Goal: Task Accomplishment & Management: Use online tool/utility

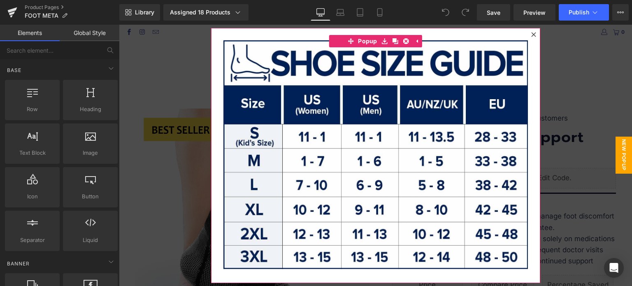
click at [531, 34] on icon at bounding box center [533, 34] width 5 height 5
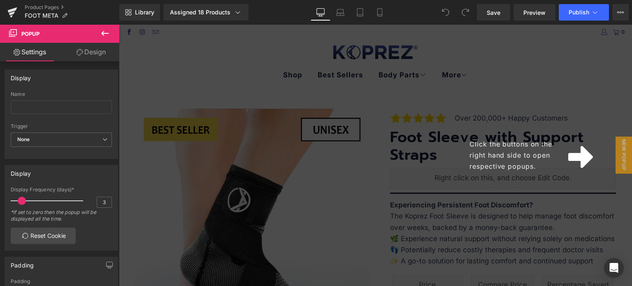
click at [551, 65] on div "Click the buttons on the right hand side to open respective popups." at bounding box center [375, 155] width 513 height 261
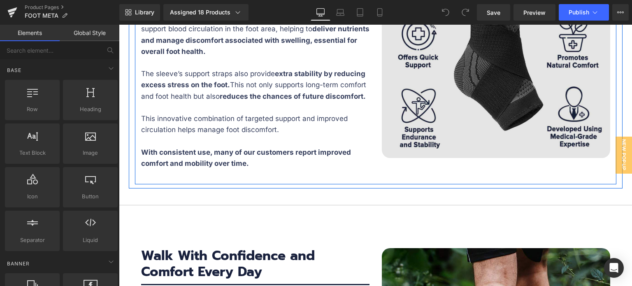
scroll to position [1564, 0]
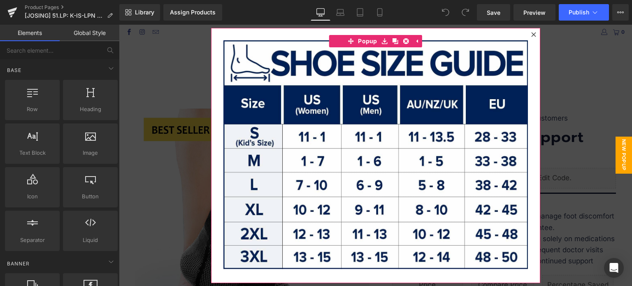
click at [532, 34] on icon at bounding box center [533, 34] width 5 height 5
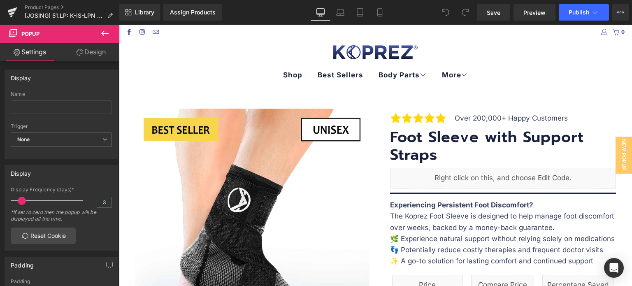
click at [84, 31] on span "Popup" at bounding box center [49, 34] width 82 height 18
click at [105, 32] on icon at bounding box center [105, 33] width 10 height 10
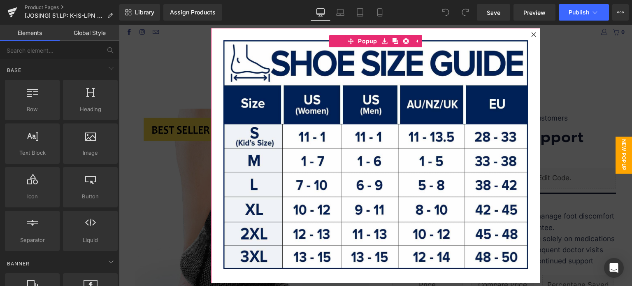
click at [531, 34] on icon at bounding box center [533, 34] width 5 height 5
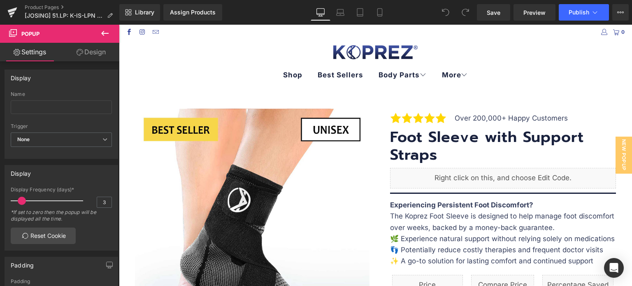
drag, startPoint x: 423, startPoint y: 153, endPoint x: 426, endPoint y: 135, distance: 18.4
click at [423, 153] on h3 "Foot Sleeve with Support Straps" at bounding box center [503, 145] width 226 height 35
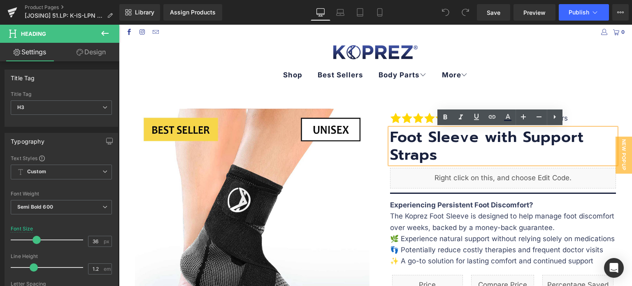
click at [416, 153] on h3 "Foot Sleeve with Support Straps" at bounding box center [503, 145] width 226 height 35
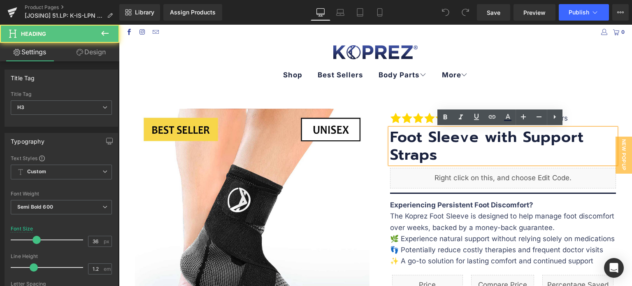
click at [416, 153] on h3 "Foot Sleeve with Support Straps" at bounding box center [503, 145] width 226 height 35
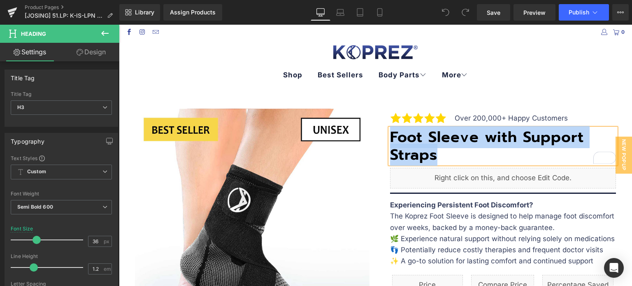
paste div "To enrich screen reader interactions, please activate Accessibility in Grammarl…"
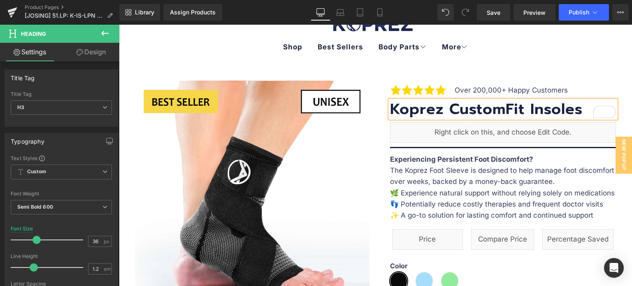
scroll to position [41, 0]
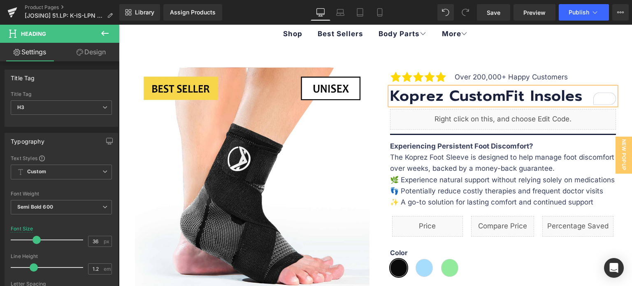
click at [592, 54] on div "Text Block" at bounding box center [375, 54] width 513 height 2
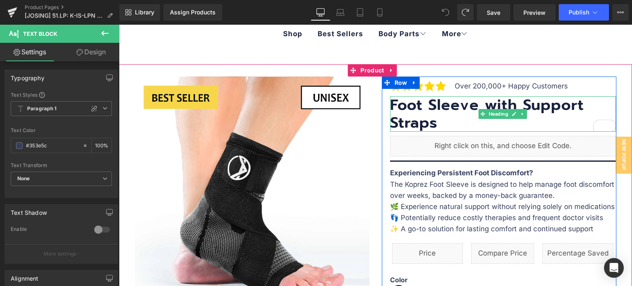
click at [430, 109] on h3 "Foot Sleeve with Support Straps" at bounding box center [503, 113] width 226 height 35
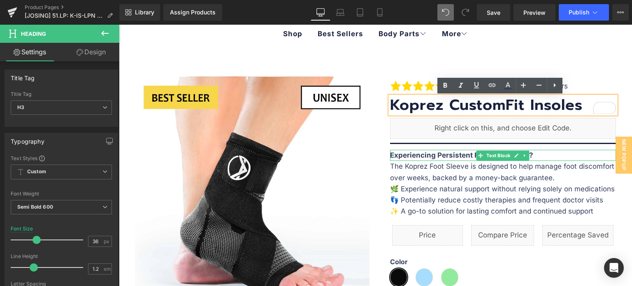
click at [423, 156] on b "Experiencing Persistent Foot Discomfort?" at bounding box center [461, 155] width 143 height 8
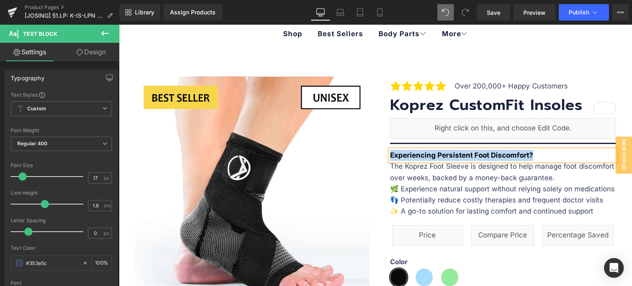
paste div
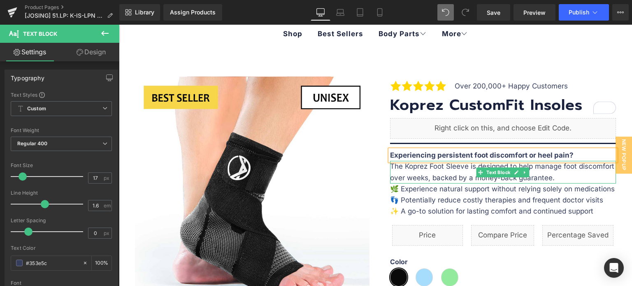
click at [403, 174] on p "The Koprez Foot Sleeve is designed to help manage foot discomfort over weeks, b…" at bounding box center [503, 172] width 226 height 22
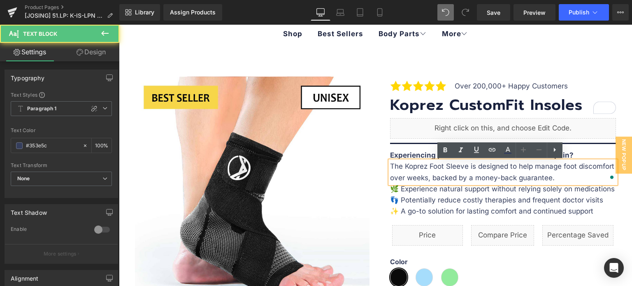
click at [390, 165] on p "The Koprez Foot Sleeve is designed to help manage foot discomfort over weeks, b…" at bounding box center [503, 172] width 226 height 22
click at [423, 172] on p "The Koprez Foot Sleeve is designed to help manage foot discomfort over weeks, b…" at bounding box center [503, 172] width 226 height 22
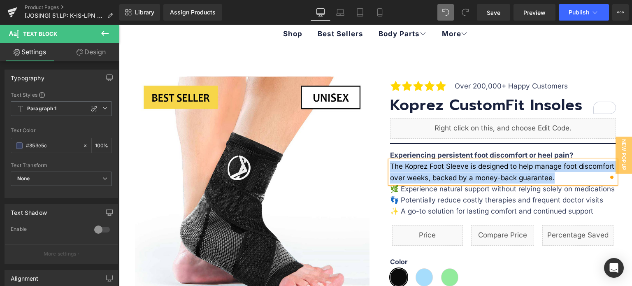
paste div "To enrich screen reader interactions, please activate Accessibility in Grammarl…"
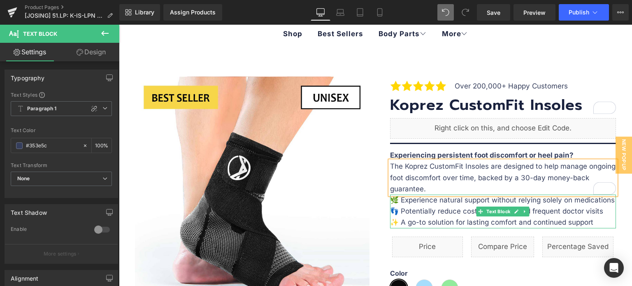
click at [400, 202] on p "🌿 Experience natural support without relying solely on medications" at bounding box center [503, 200] width 226 height 11
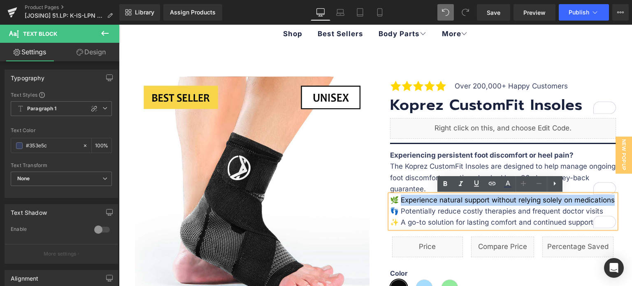
drag, startPoint x: 400, startPoint y: 201, endPoint x: 611, endPoint y: 201, distance: 211.9
click at [611, 201] on p "🌿 Experience natural support without relying solely on medications" at bounding box center [503, 200] width 226 height 11
paste div "To enrich screen reader interactions, please activate Accessibility in Grammarl…"
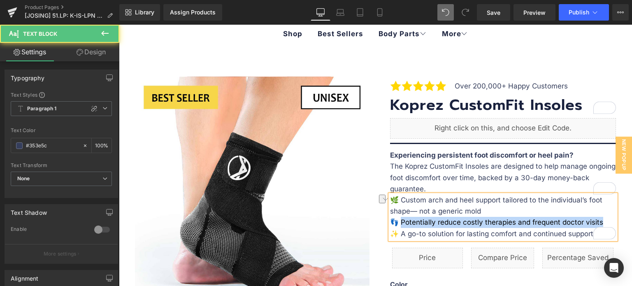
drag, startPoint x: 400, startPoint y: 224, endPoint x: 600, endPoint y: 220, distance: 199.6
click at [600, 220] on p "👣 Potentially reduce costly therapies and frequent doctor visits" at bounding box center [503, 222] width 226 height 11
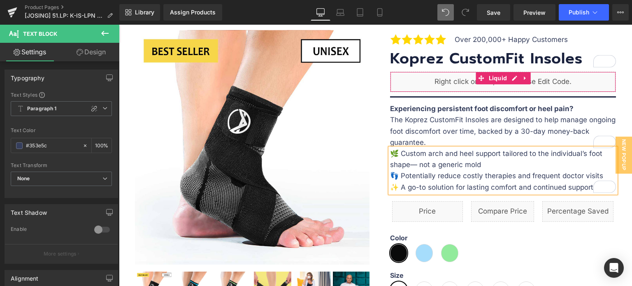
scroll to position [123, 0]
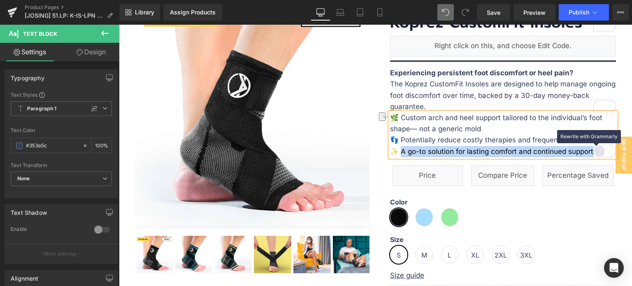
drag, startPoint x: 400, startPoint y: 151, endPoint x: 597, endPoint y: 148, distance: 197.5
click at [597, 148] on div "🌿 Custom arch and heel support tailored to the individual’s foot shape— not a g…" at bounding box center [503, 134] width 226 height 45
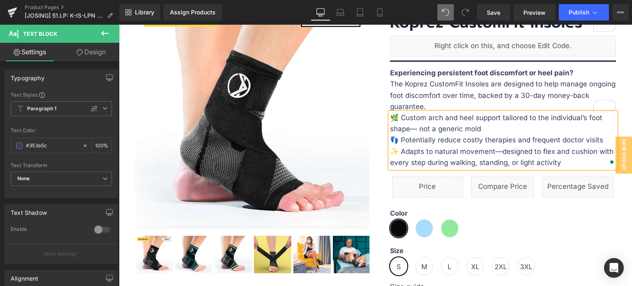
click at [623, 79] on div "Sale Off" at bounding box center [375, 266] width 513 height 569
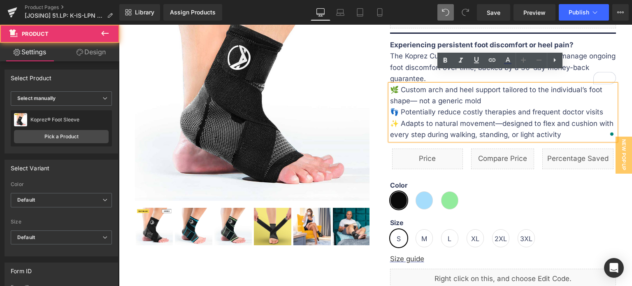
scroll to position [165, 0]
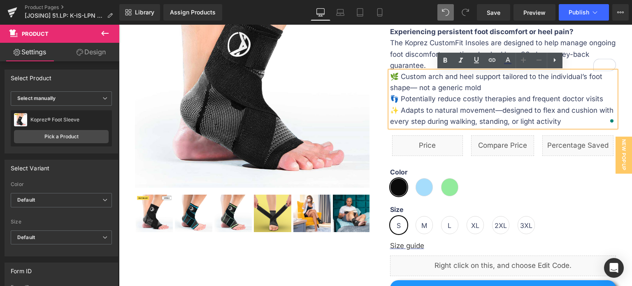
click at [590, 188] on div "Color" at bounding box center [503, 186] width 226 height 37
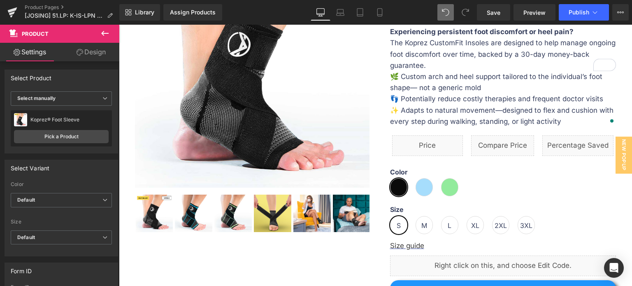
scroll to position [82, 0]
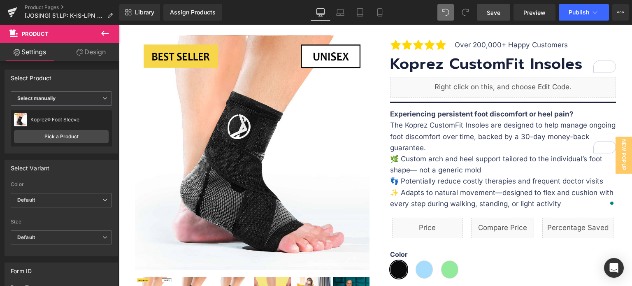
click at [500, 14] on span "Save" at bounding box center [494, 12] width 14 height 9
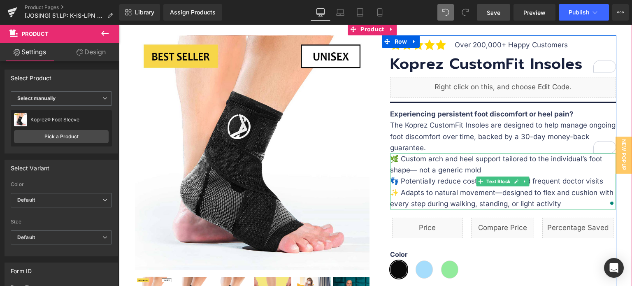
click at [405, 168] on p "🌿 Custom arch and heel support tailored to the individual’s foot shape— not a g…" at bounding box center [503, 164] width 226 height 22
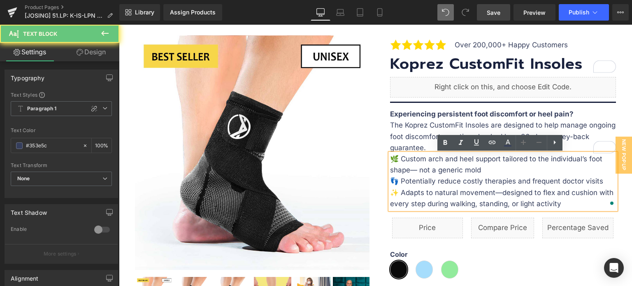
click at [390, 170] on p "🌿 Custom arch and heel support tailored to the individual’s foot shape— not a g…" at bounding box center [503, 164] width 226 height 22
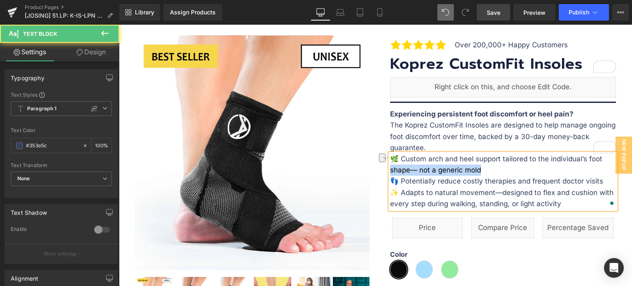
drag, startPoint x: 475, startPoint y: 170, endPoint x: 387, endPoint y: 169, distance: 88.5
click at [390, 169] on p "🌿 Custom arch and heel support tailored to the individual’s foot shape— not a g…" at bounding box center [503, 164] width 226 height 22
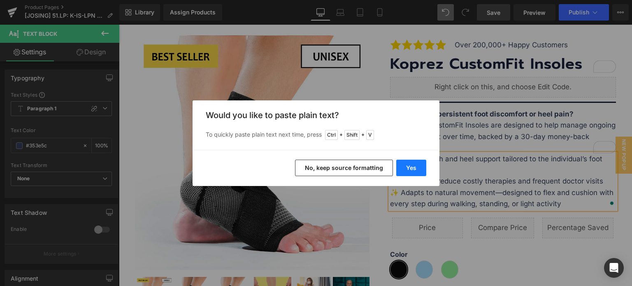
click at [410, 167] on button "Yes" at bounding box center [411, 168] width 30 height 16
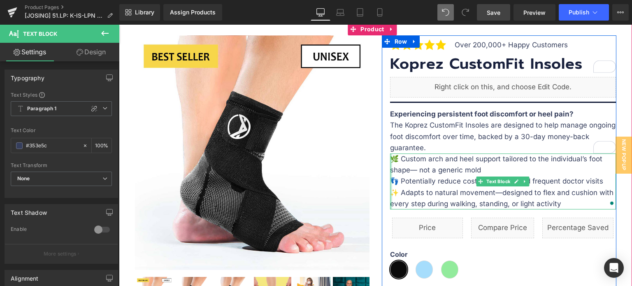
click at [390, 170] on div at bounding box center [391, 181] width 2 height 56
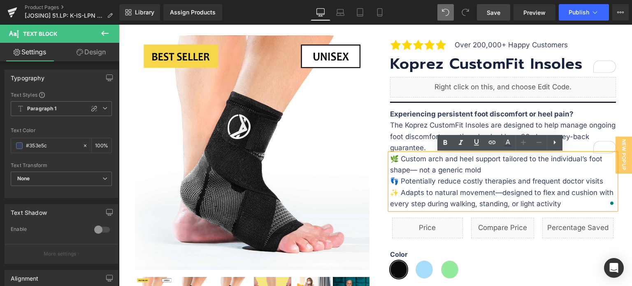
click at [390, 171] on p "🌿 Custom arch and heel support tailored to the individual’s foot shape— not a g…" at bounding box center [503, 164] width 226 height 22
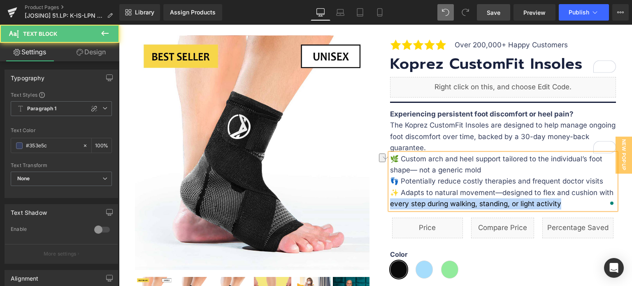
drag, startPoint x: 563, startPoint y: 204, endPoint x: 379, endPoint y: 208, distance: 184.8
click at [382, 208] on div "Image Over 200,000+ Happy Customers Text Block Row Koprez CustomFit Insoles Hea…" at bounding box center [499, 277] width 235 height 484
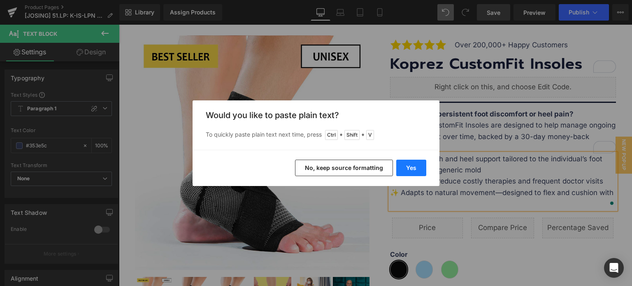
click at [402, 170] on button "Yes" at bounding box center [411, 168] width 30 height 16
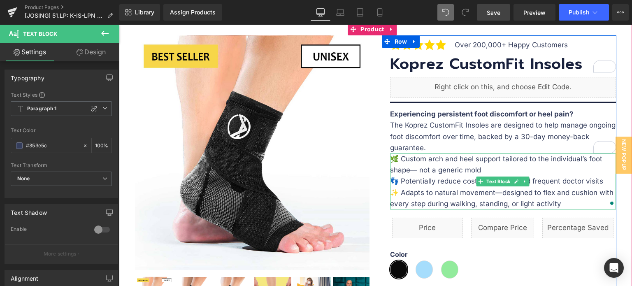
click at [390, 204] on div at bounding box center [391, 181] width 2 height 56
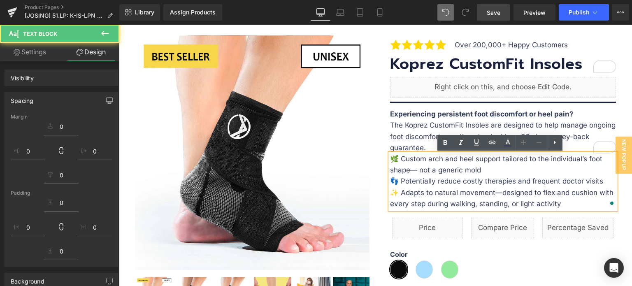
click at [390, 204] on p "✨ Adapts to natural movement—designed to flex and cushion with every step durin…" at bounding box center [503, 198] width 226 height 22
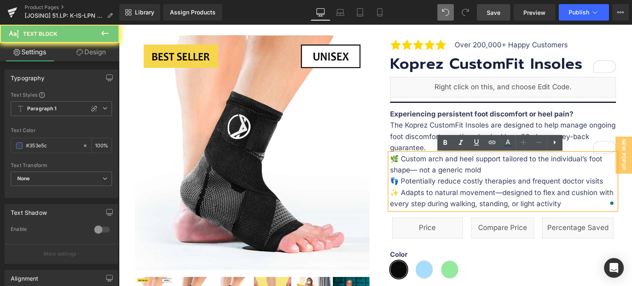
click at [390, 204] on p "✨ Adapts to natural movement—designed to flex and cushion with every step durin…" at bounding box center [503, 198] width 226 height 22
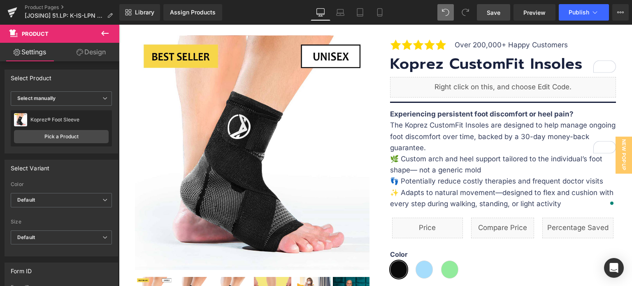
click at [490, 14] on span "Save" at bounding box center [494, 12] width 14 height 9
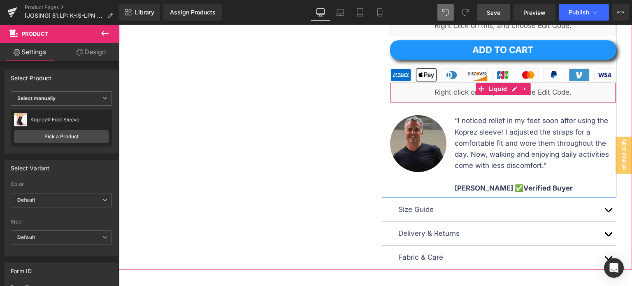
scroll to position [411, 0]
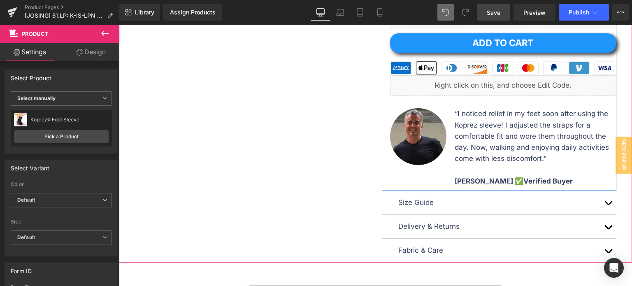
click at [460, 111] on p "“I noticed relief in my feet soon after using the Koprez sleeve! I adjusted the…" at bounding box center [535, 136] width 161 height 56
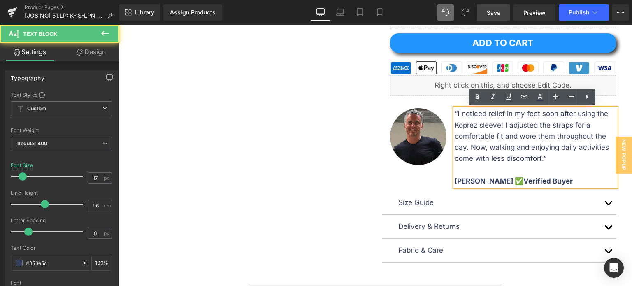
click at [455, 113] on p "“I noticed relief in my feet soon after using the Koprez sleeve! I adjusted the…" at bounding box center [535, 136] width 161 height 56
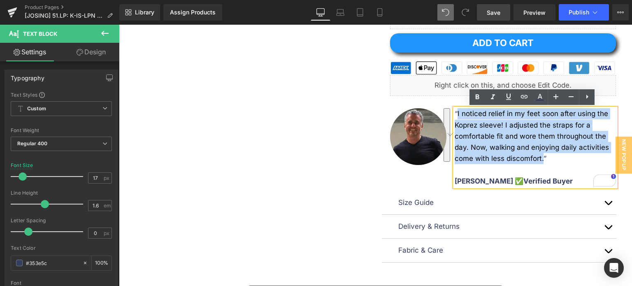
drag, startPoint x: 453, startPoint y: 113, endPoint x: 540, endPoint y: 163, distance: 99.7
click at [540, 163] on p "“I noticed relief in my feet soon after using the Koprez sleeve! I adjusted the…" at bounding box center [535, 136] width 161 height 56
paste div "To enrich screen reader interactions, please activate Accessibility in Grammarl…"
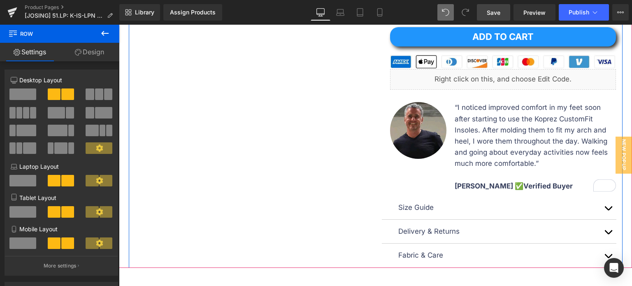
scroll to position [453, 0]
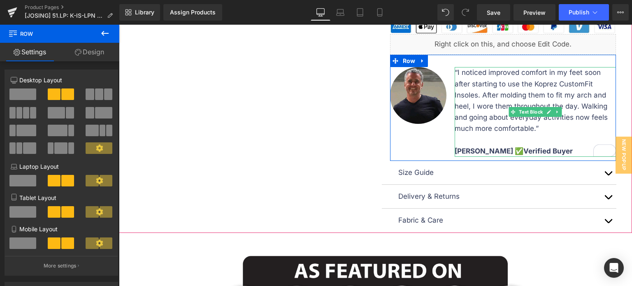
click at [471, 151] on b "Jordan M. ✅Verified Buyer" at bounding box center [514, 151] width 118 height 8
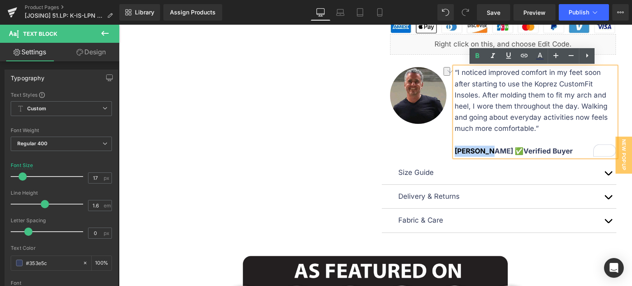
drag, startPoint x: 485, startPoint y: 151, endPoint x: 453, endPoint y: 152, distance: 31.7
click at [455, 152] on b "Jordan M. ✅Verified Buyer" at bounding box center [514, 151] width 118 height 8
paste div "To enrich screen reader interactions, please activate Accessibility in Grammarl…"
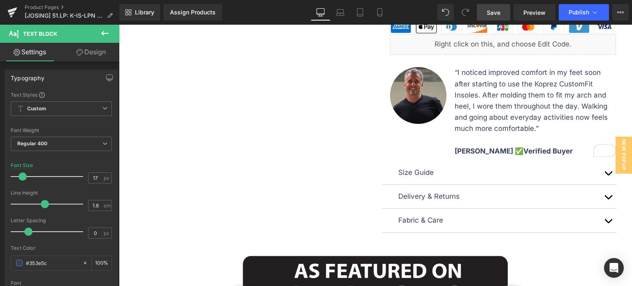
click at [486, 10] on link "Save" at bounding box center [493, 12] width 33 height 16
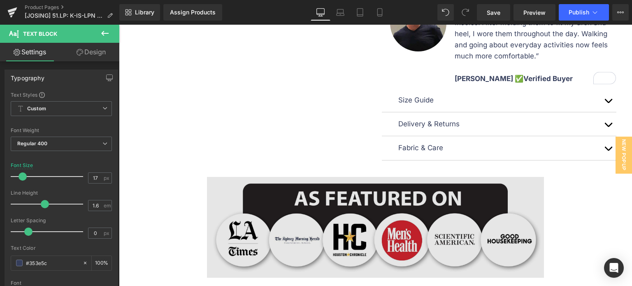
scroll to position [453, 0]
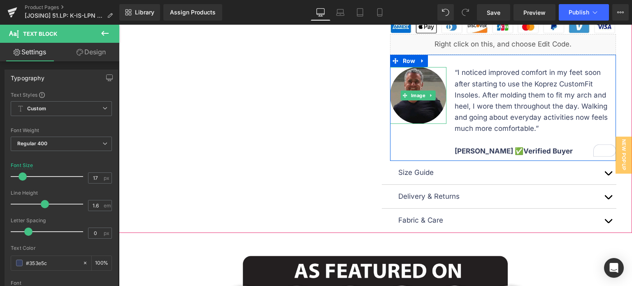
click at [417, 120] on img at bounding box center [418, 95] width 56 height 56
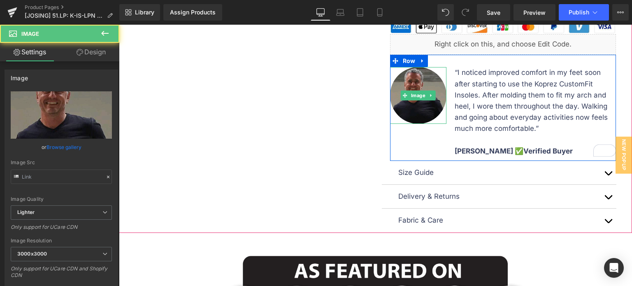
type input "https://ucarecdn.com/3376bcb4-2fe8-417f-a016-a6be6cd5ad3b/-/format/auto/-/previ…"
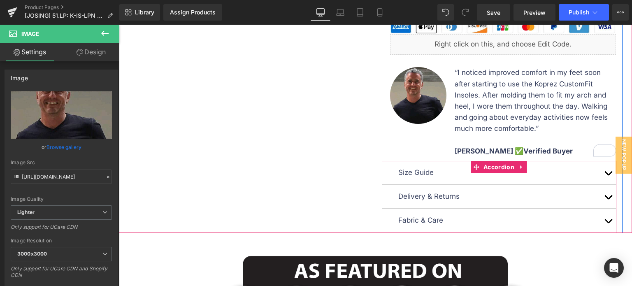
click at [435, 194] on p "Delivery & Returns" at bounding box center [499, 196] width 202 height 11
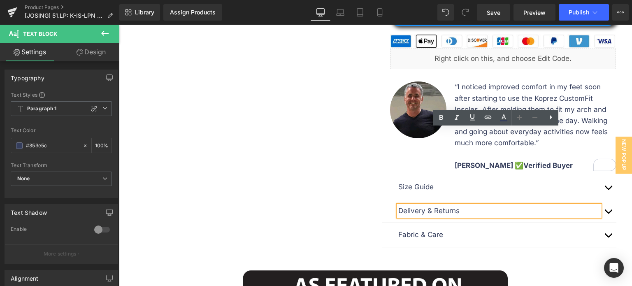
scroll to position [411, 0]
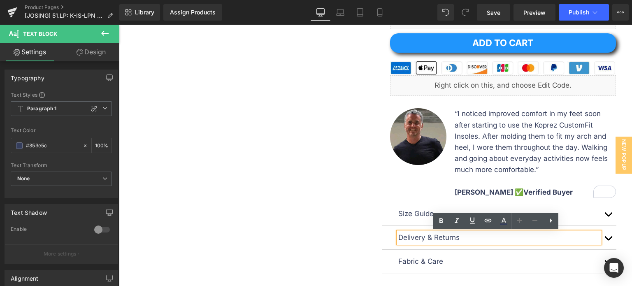
click at [606, 238] on button "button" at bounding box center [608, 237] width 16 height 23
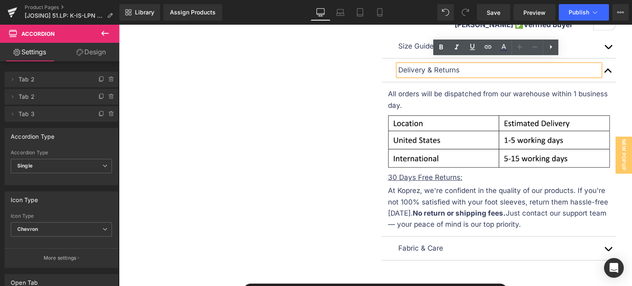
scroll to position [576, 0]
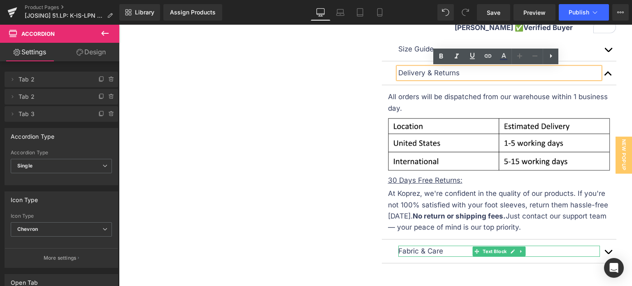
click at [410, 249] on p "Fabric & Care" at bounding box center [499, 251] width 202 height 11
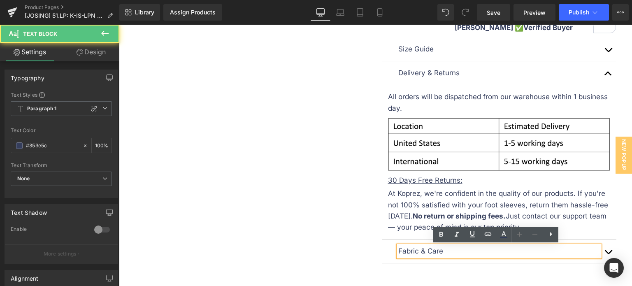
click at [604, 248] on button "button" at bounding box center [608, 250] width 16 height 23
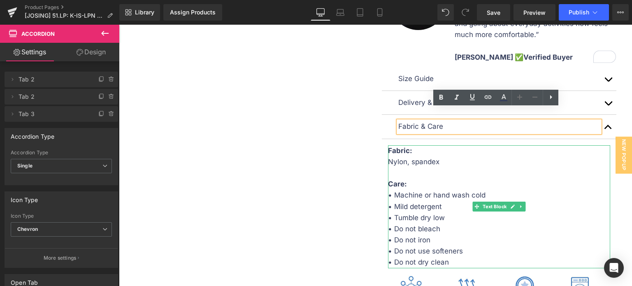
scroll to position [535, 0]
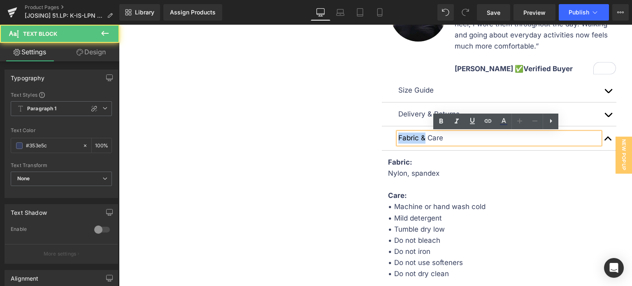
drag, startPoint x: 421, startPoint y: 139, endPoint x: 397, endPoint y: 139, distance: 23.9
click at [398, 139] on p "Fabric & Care" at bounding box center [499, 137] width 202 height 11
drag, startPoint x: 424, startPoint y: 137, endPoint x: 395, endPoint y: 136, distance: 28.4
click at [398, 136] on p "Fabric & Care" at bounding box center [499, 137] width 202 height 11
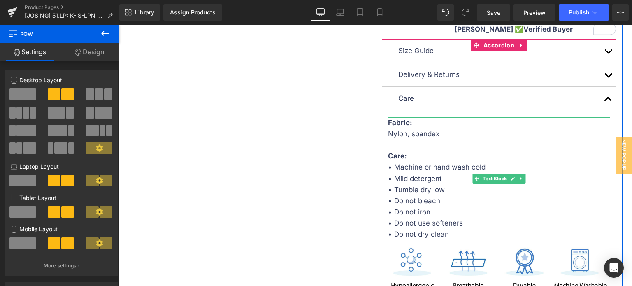
scroll to position [576, 0]
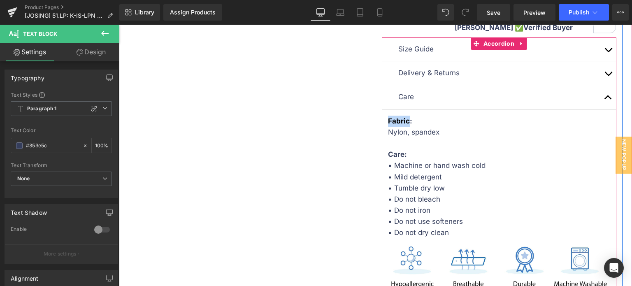
drag, startPoint x: 405, startPoint y: 121, endPoint x: 383, endPoint y: 121, distance: 21.8
click at [383, 121] on article "Fabric: Nylon, spandex Care: • Machine or hand wash cold • Mild detergent • Tum…" at bounding box center [499, 204] width 235 height 191
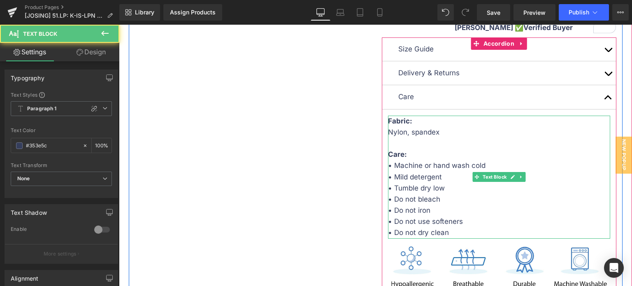
click at [400, 138] on p at bounding box center [499, 143] width 222 height 11
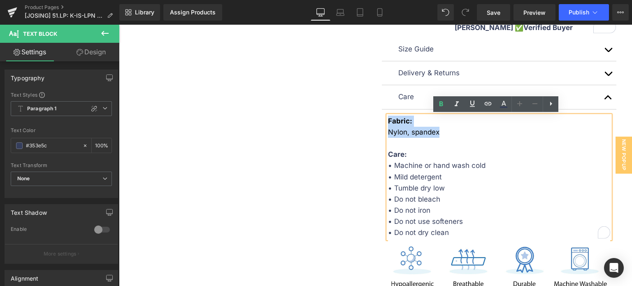
drag, startPoint x: 392, startPoint y: 142, endPoint x: 381, endPoint y: 123, distance: 21.7
click at [382, 123] on article "Fabric: Nylon, spandex Care: • Machine or hand wash cold • Mild detergent • Tum…" at bounding box center [499, 204] width 235 height 191
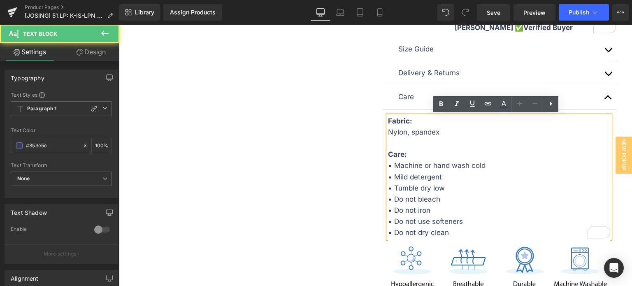
click at [388, 153] on strong "Care:" at bounding box center [397, 154] width 19 height 8
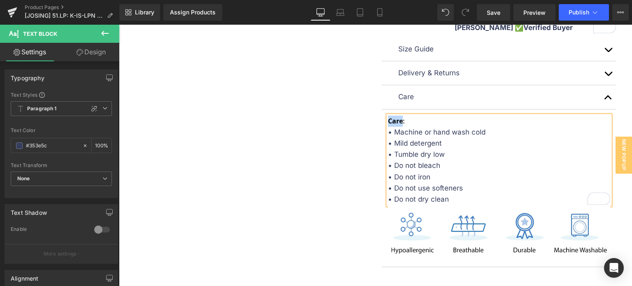
drag, startPoint x: 398, startPoint y: 122, endPoint x: 386, endPoint y: 119, distance: 12.4
click at [388, 119] on strong "Care:" at bounding box center [396, 120] width 17 height 9
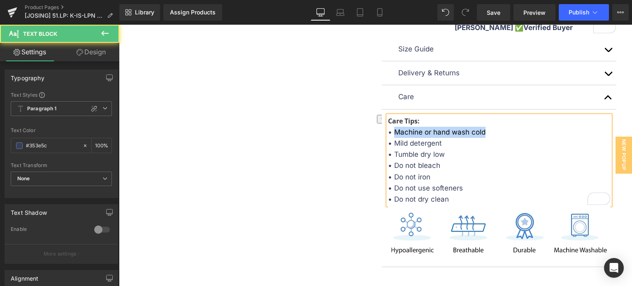
drag, startPoint x: 391, startPoint y: 131, endPoint x: 480, endPoint y: 131, distance: 89.3
click at [480, 131] on p "• Machine or hand wash cold" at bounding box center [499, 132] width 222 height 11
drag, startPoint x: 391, startPoint y: 142, endPoint x: 439, endPoint y: 142, distance: 47.3
click at [439, 142] on p "• Mild detergent" at bounding box center [499, 143] width 222 height 11
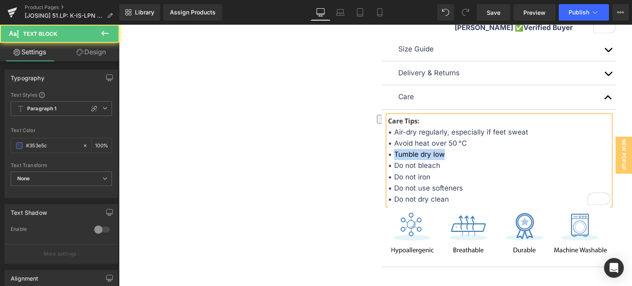
drag, startPoint x: 392, startPoint y: 153, endPoint x: 441, endPoint y: 154, distance: 49.0
click at [441, 154] on p "• Tumble dry low" at bounding box center [499, 154] width 222 height 11
drag, startPoint x: 392, startPoint y: 164, endPoint x: 436, endPoint y: 165, distance: 44.4
click at [436, 165] on p "• Do not bleach" at bounding box center [499, 165] width 222 height 11
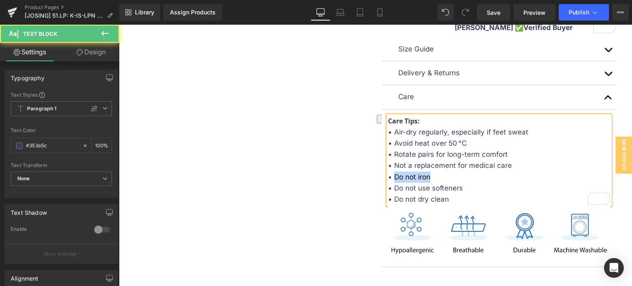
drag, startPoint x: 390, startPoint y: 178, endPoint x: 427, endPoint y: 178, distance: 36.2
click at [427, 178] on p "• Do not iron" at bounding box center [499, 177] width 222 height 11
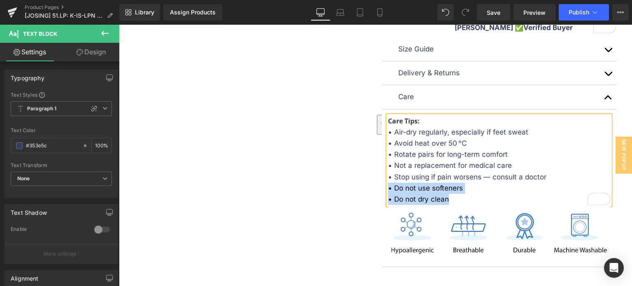
drag, startPoint x: 448, startPoint y: 200, endPoint x: 385, endPoint y: 183, distance: 65.5
click at [388, 183] on div "Care Tips: • Air-dry regularly, especially if feet sweat • Avoid heat over 50 °…" at bounding box center [499, 161] width 222 height 90
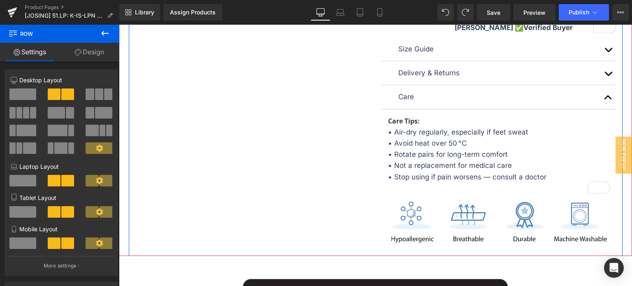
click at [389, 187] on p "To enrich screen reader interactions, please activate Accessibility in Grammarl…" at bounding box center [499, 188] width 222 height 11
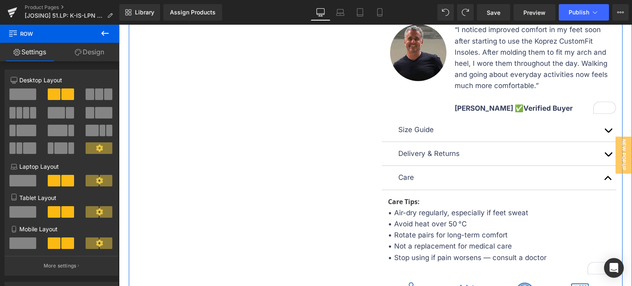
scroll to position [494, 0]
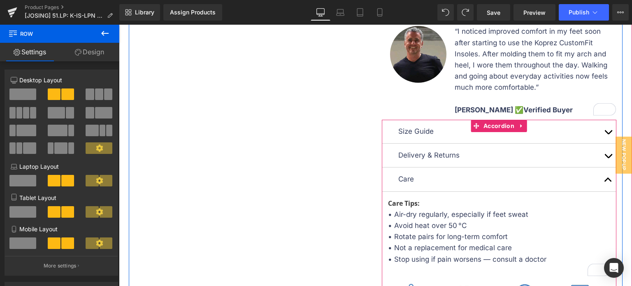
click at [600, 179] on button "button" at bounding box center [608, 178] width 16 height 23
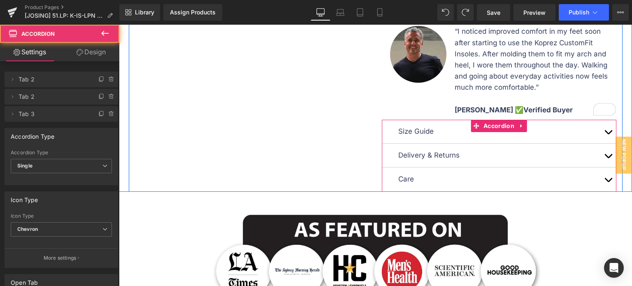
click at [600, 178] on button "button" at bounding box center [608, 178] width 16 height 23
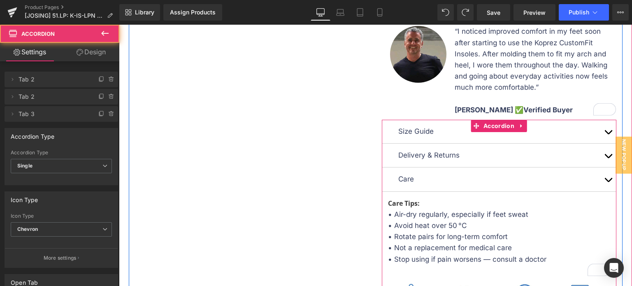
scroll to position [658, 0]
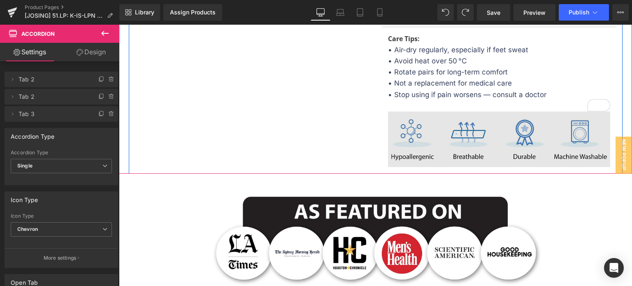
click at [428, 122] on img at bounding box center [499, 140] width 222 height 56
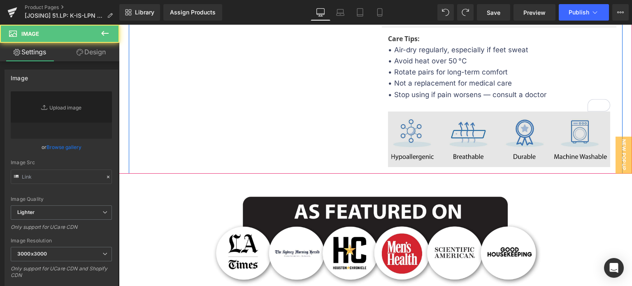
type input "https://ucarecdn.com/f40aa292-e45a-447f-a235-689b5bf023d7/-/format/auto/-/previ…"
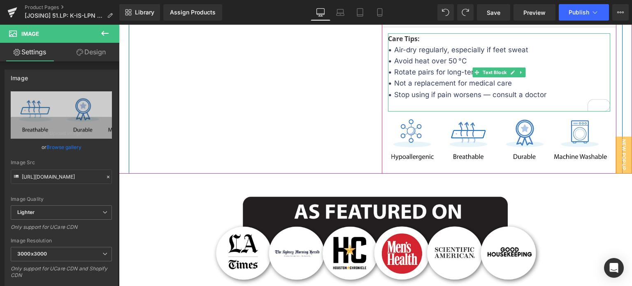
click at [404, 107] on p "To enrich screen reader interactions, please activate Accessibility in Grammarl…" at bounding box center [499, 105] width 222 height 11
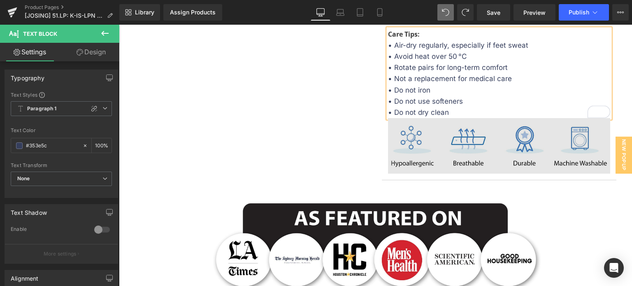
scroll to position [660, 0]
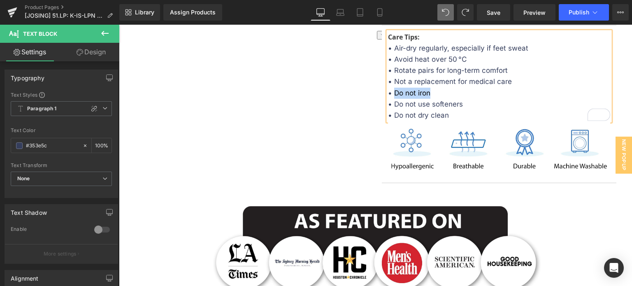
drag, startPoint x: 421, startPoint y: 92, endPoint x: 390, endPoint y: 93, distance: 30.9
click at [390, 93] on p "• Do not iron" at bounding box center [499, 93] width 222 height 11
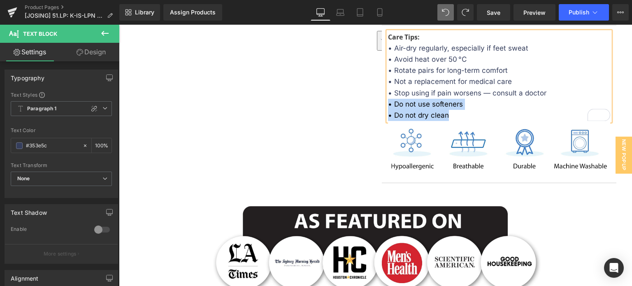
drag, startPoint x: 448, startPoint y: 116, endPoint x: 386, endPoint y: 104, distance: 62.4
click at [388, 104] on div "Care Tips: • Air-dry regularly, especially if feet sweat • Avoid heat over 50 °…" at bounding box center [499, 77] width 222 height 90
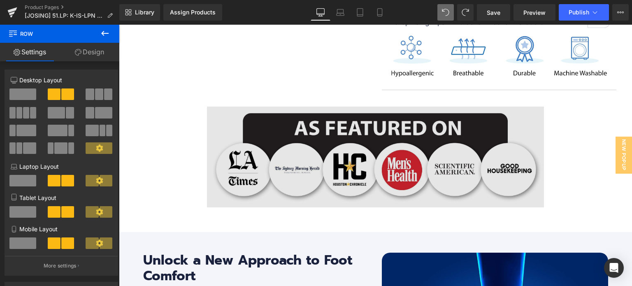
scroll to position [742, 0]
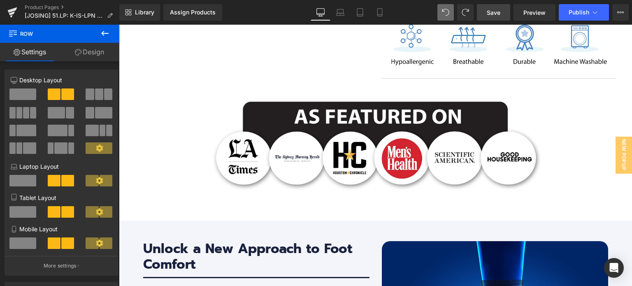
click at [497, 12] on span "Save" at bounding box center [494, 12] width 14 height 9
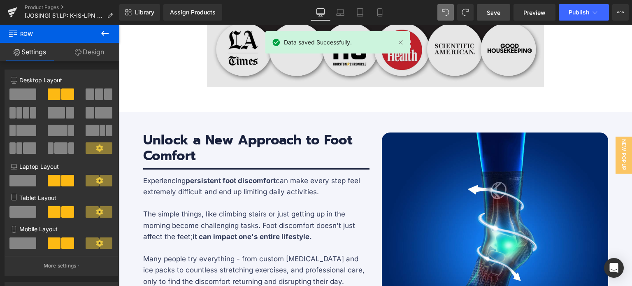
scroll to position [866, 0]
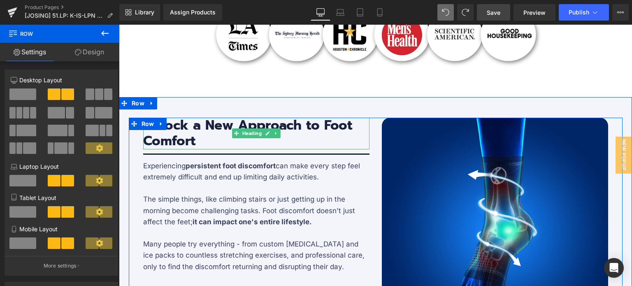
click at [293, 124] on h3 "Unlock a New Approach to Foot Comfort" at bounding box center [256, 134] width 226 height 32
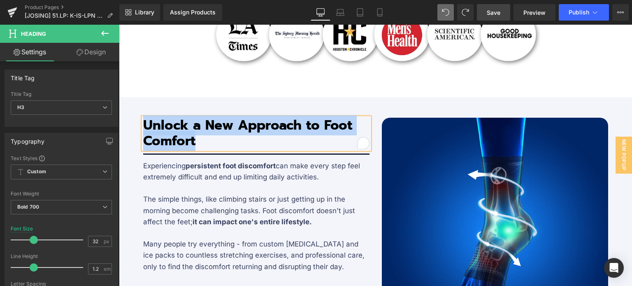
paste div "To enrich screen reader interactions, please activate Accessibility in Grammarl…"
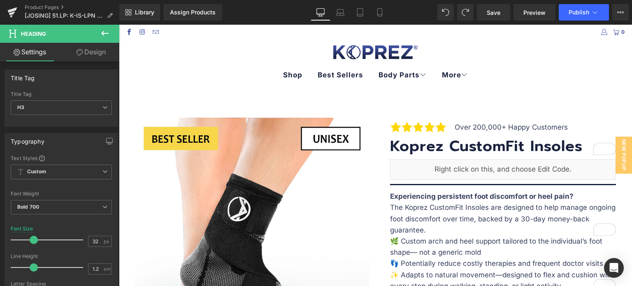
scroll to position [866, 0]
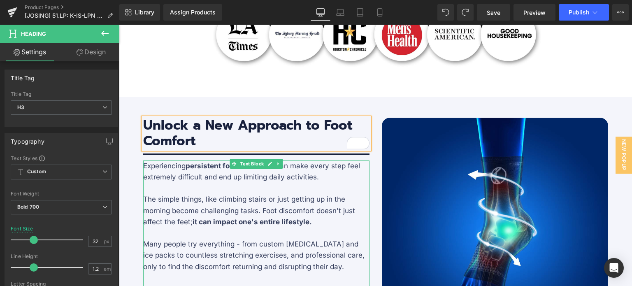
click at [315, 177] on p "Experiencing persistent foot discomfort can make every step feel extremely diff…" at bounding box center [256, 171] width 226 height 22
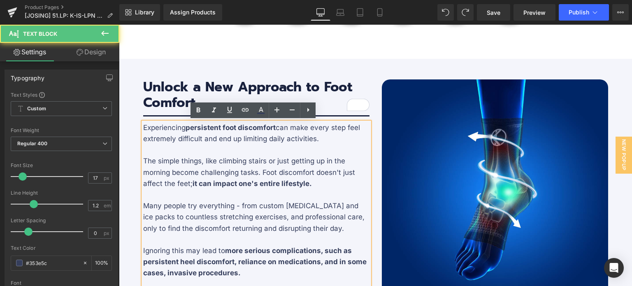
scroll to position [907, 0]
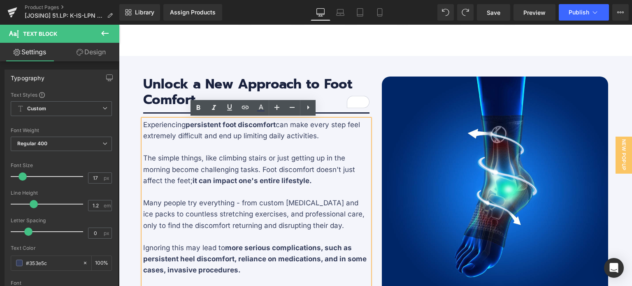
drag, startPoint x: 314, startPoint y: 137, endPoint x: 142, endPoint y: 121, distance: 173.1
click at [143, 121] on p "Experiencing persistent foot discomfort can make every step feel extremely diff…" at bounding box center [256, 130] width 226 height 22
paste div "To enrich screen reader interactions, please activate Accessibility in Grammarl…"
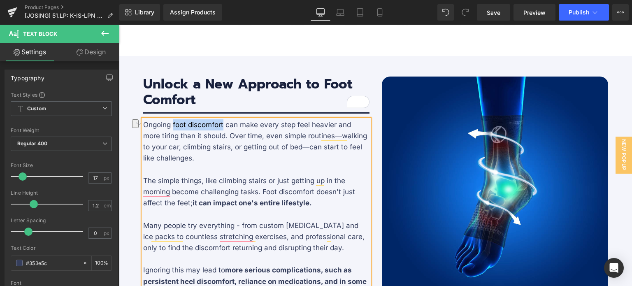
drag, startPoint x: 170, startPoint y: 123, endPoint x: 220, endPoint y: 124, distance: 50.2
click at [220, 124] on p "Ongoing foot discomfort can make every step feel heavier and more tiring than i…" at bounding box center [256, 141] width 226 height 45
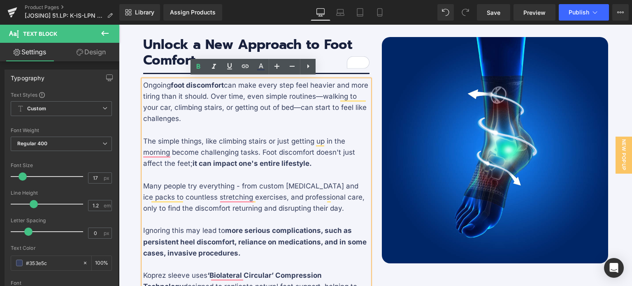
scroll to position [948, 0]
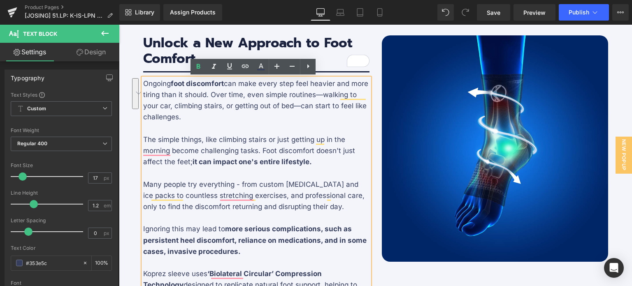
drag, startPoint x: 140, startPoint y: 138, endPoint x: 310, endPoint y: 164, distance: 172.4
click at [310, 164] on p "The simple things, like climbing stairs or just getting up in the morning becom…" at bounding box center [256, 151] width 226 height 34
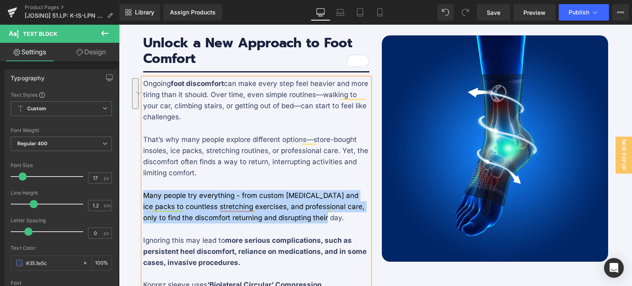
drag, startPoint x: 302, startPoint y: 218, endPoint x: 141, endPoint y: 196, distance: 162.1
click at [143, 196] on p "Many people try everything - from custom [MEDICAL_DATA] and ice packs to countl…" at bounding box center [256, 207] width 226 height 34
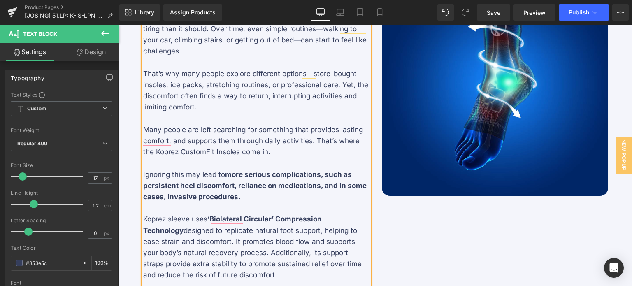
scroll to position [1030, 0]
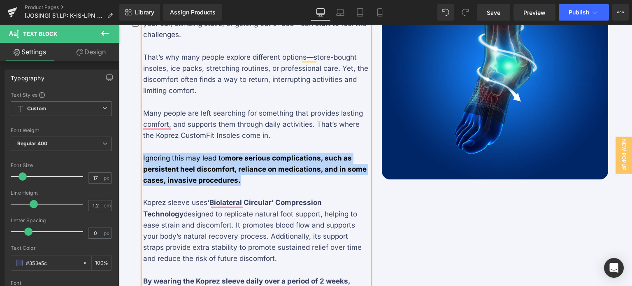
drag, startPoint x: 235, startPoint y: 182, endPoint x: 140, endPoint y: 158, distance: 98.2
click at [143, 158] on p "Ignoring this may lead to more serious complications, such as persistent heel d…" at bounding box center [256, 170] width 226 height 34
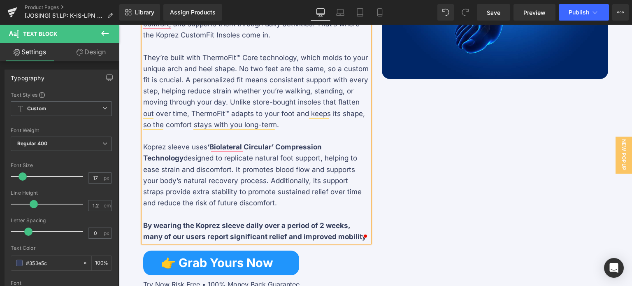
scroll to position [1154, 0]
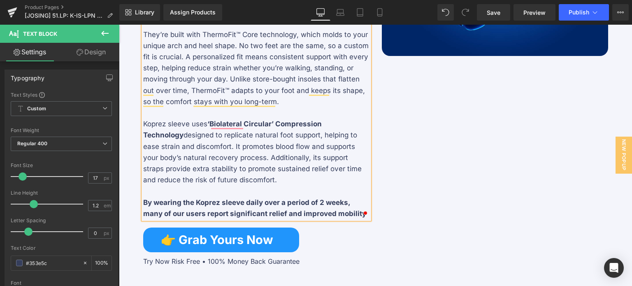
drag, startPoint x: 206, startPoint y: 182, endPoint x: 141, endPoint y: 125, distance: 86.0
click at [143, 125] on p "Koprez sleeve uses ‘Biolateral Circular’ Compression Technology designed to rep…" at bounding box center [256, 152] width 226 height 67
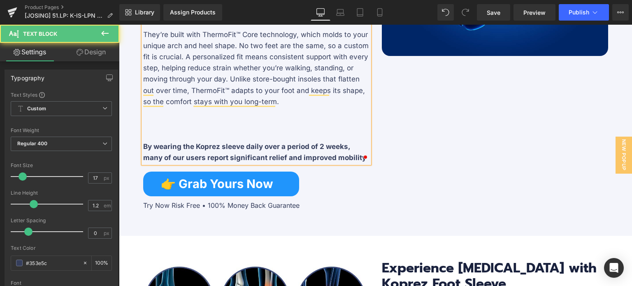
click at [143, 134] on p "To enrich screen reader interactions, please activate Accessibility in Grammarl…" at bounding box center [256, 135] width 226 height 11
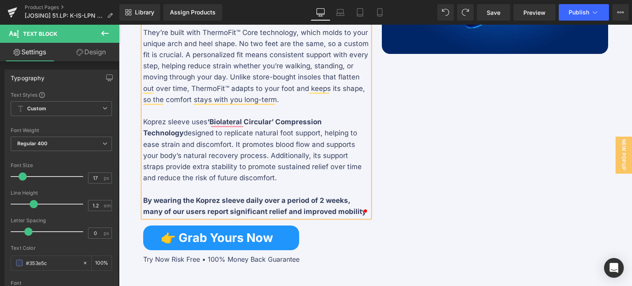
scroll to position [1160, 0]
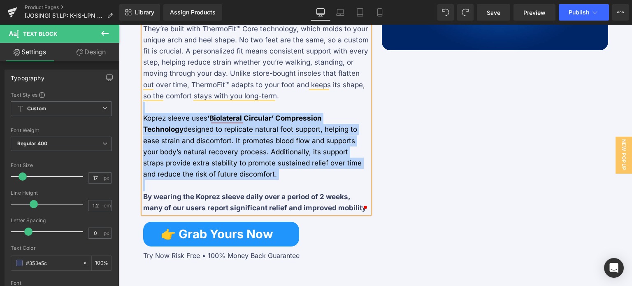
drag, startPoint x: 147, startPoint y: 184, endPoint x: 140, endPoint y: 110, distance: 74.0
click at [143, 110] on div "Ongoing foot discomfort can make every step feel heavier and more tiring than i…" at bounding box center [256, 40] width 226 height 347
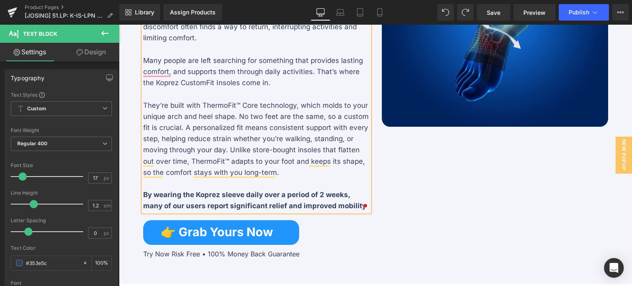
scroll to position [1077, 0]
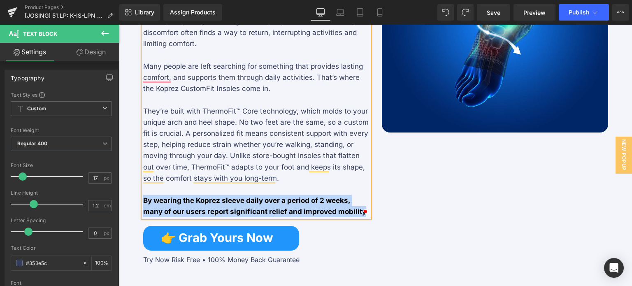
drag, startPoint x: 151, startPoint y: 201, endPoint x: 359, endPoint y: 217, distance: 209.2
click at [359, 217] on div "Ongoing foot discomfort can make every step feel heavier and more tiring than i…" at bounding box center [256, 83] width 226 height 269
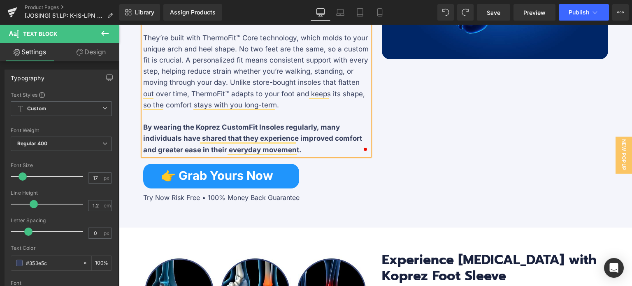
scroll to position [1160, 0]
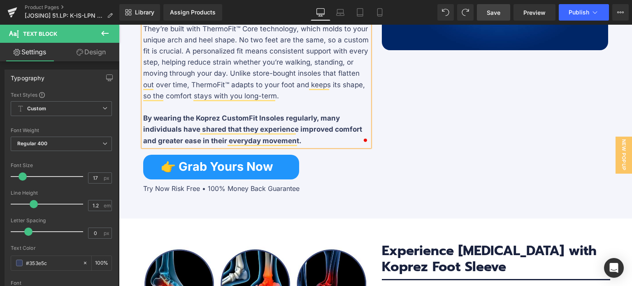
click at [491, 16] on span "Save" at bounding box center [494, 12] width 14 height 9
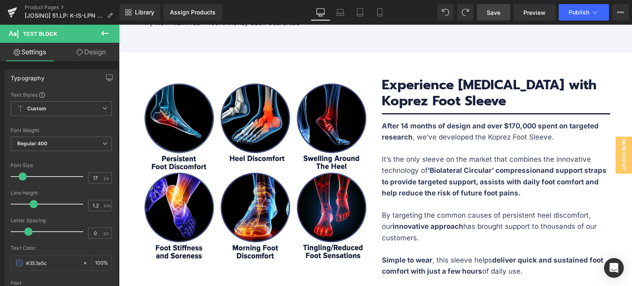
scroll to position [1324, 0]
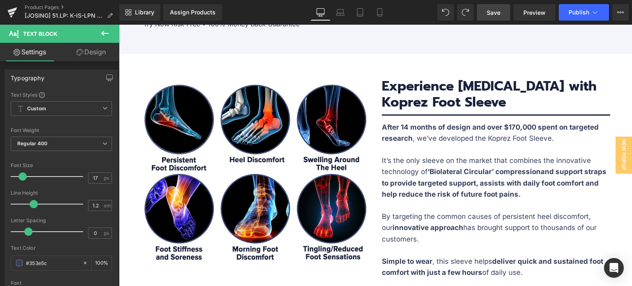
drag, startPoint x: 493, startPoint y: 11, endPoint x: 367, endPoint y: 59, distance: 134.9
click at [493, 11] on span "Save" at bounding box center [494, 12] width 14 height 9
